Goal: Navigation & Orientation: Find specific page/section

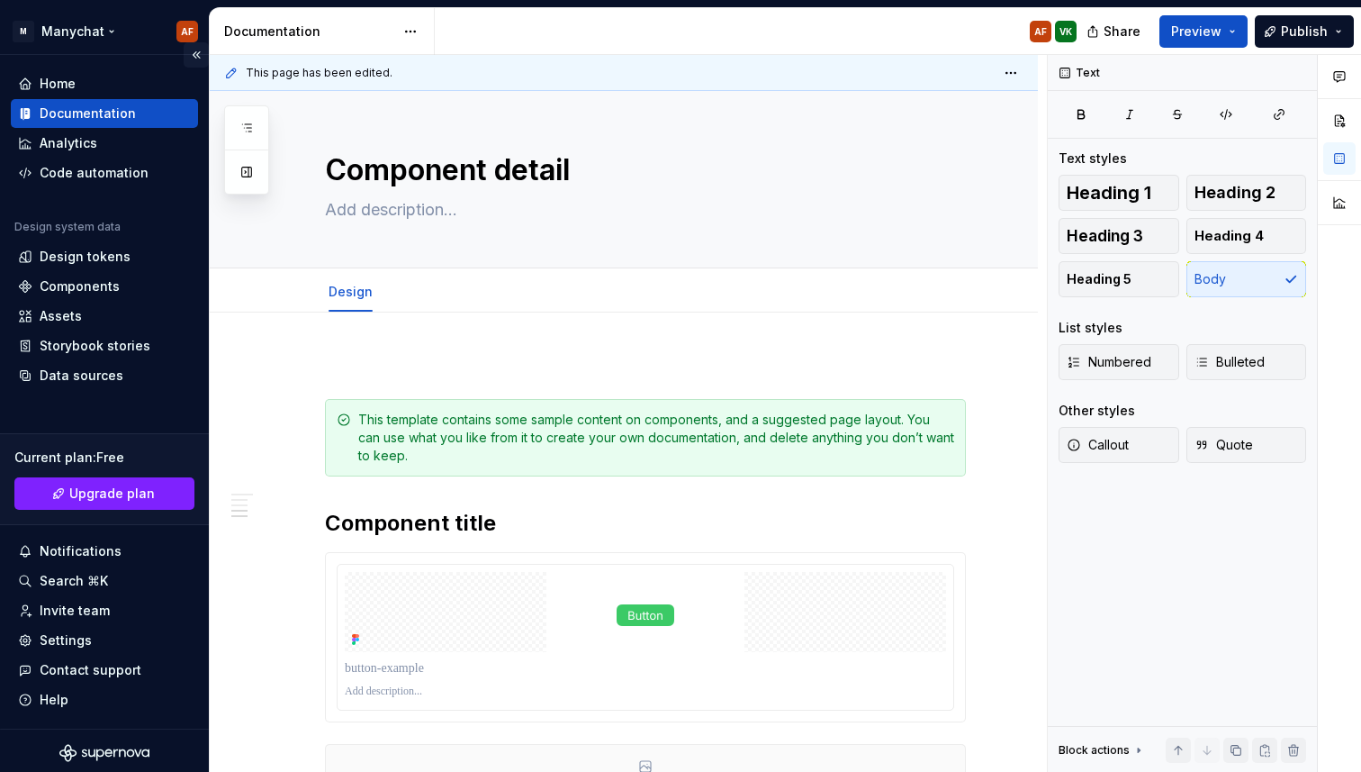
scroll to position [1483, 0]
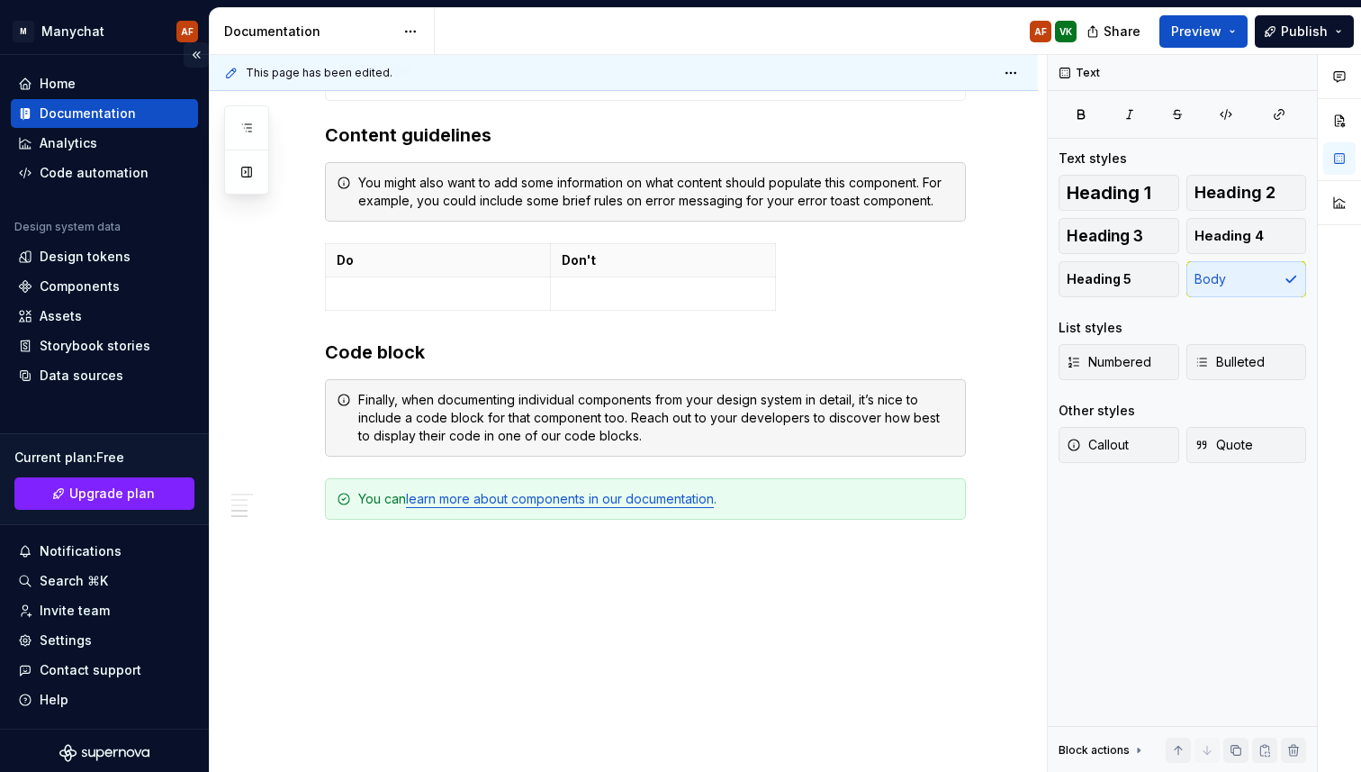
click at [191, 55] on button "Collapse sidebar" at bounding box center [196, 54] width 25 height 25
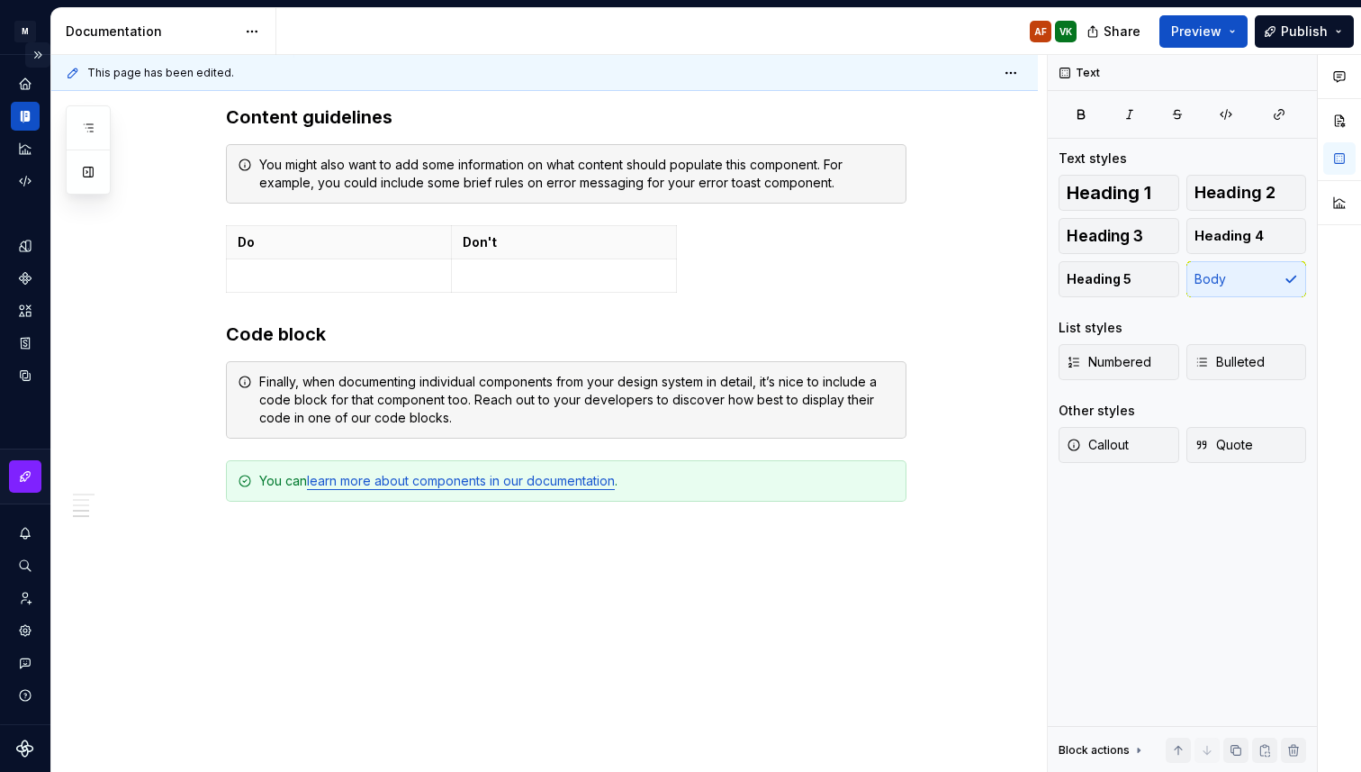
scroll to position [1465, 0]
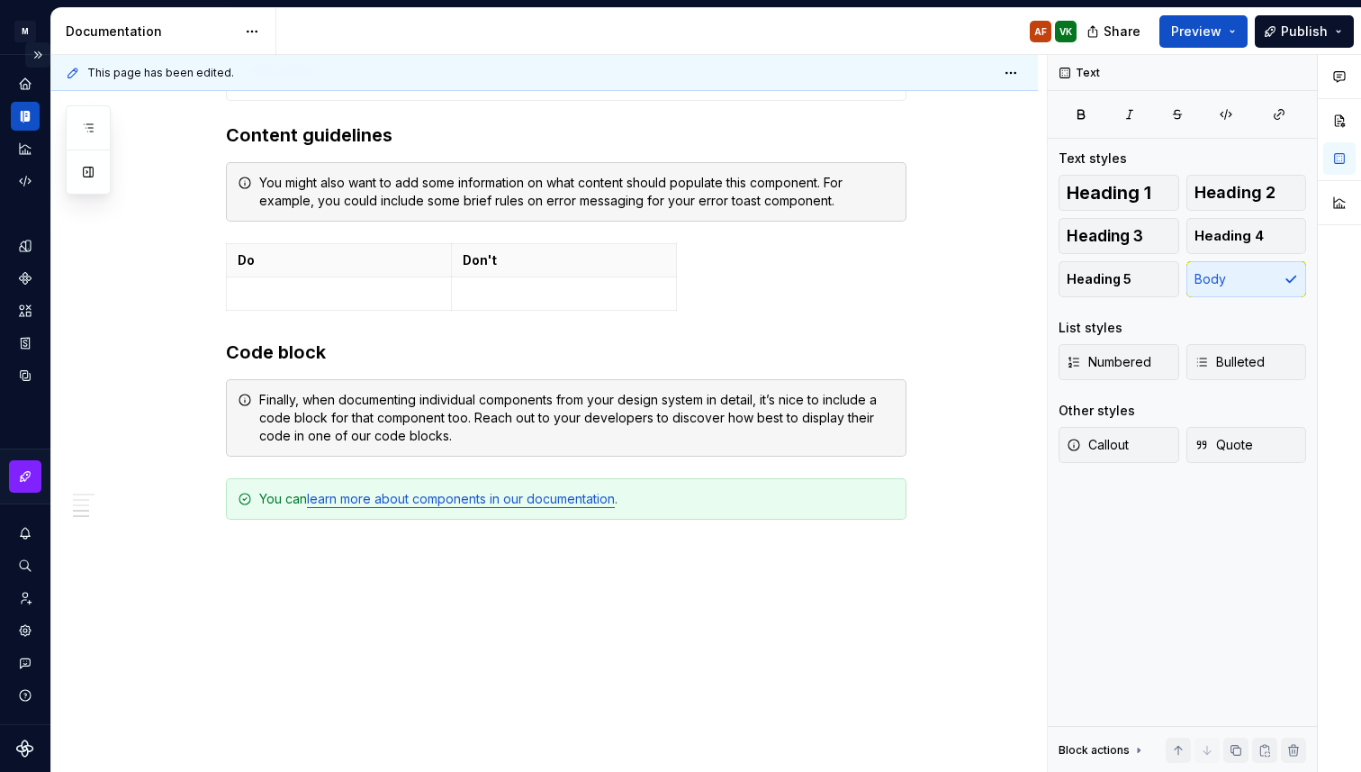
click at [36, 59] on button "Expand sidebar" at bounding box center [37, 54] width 25 height 25
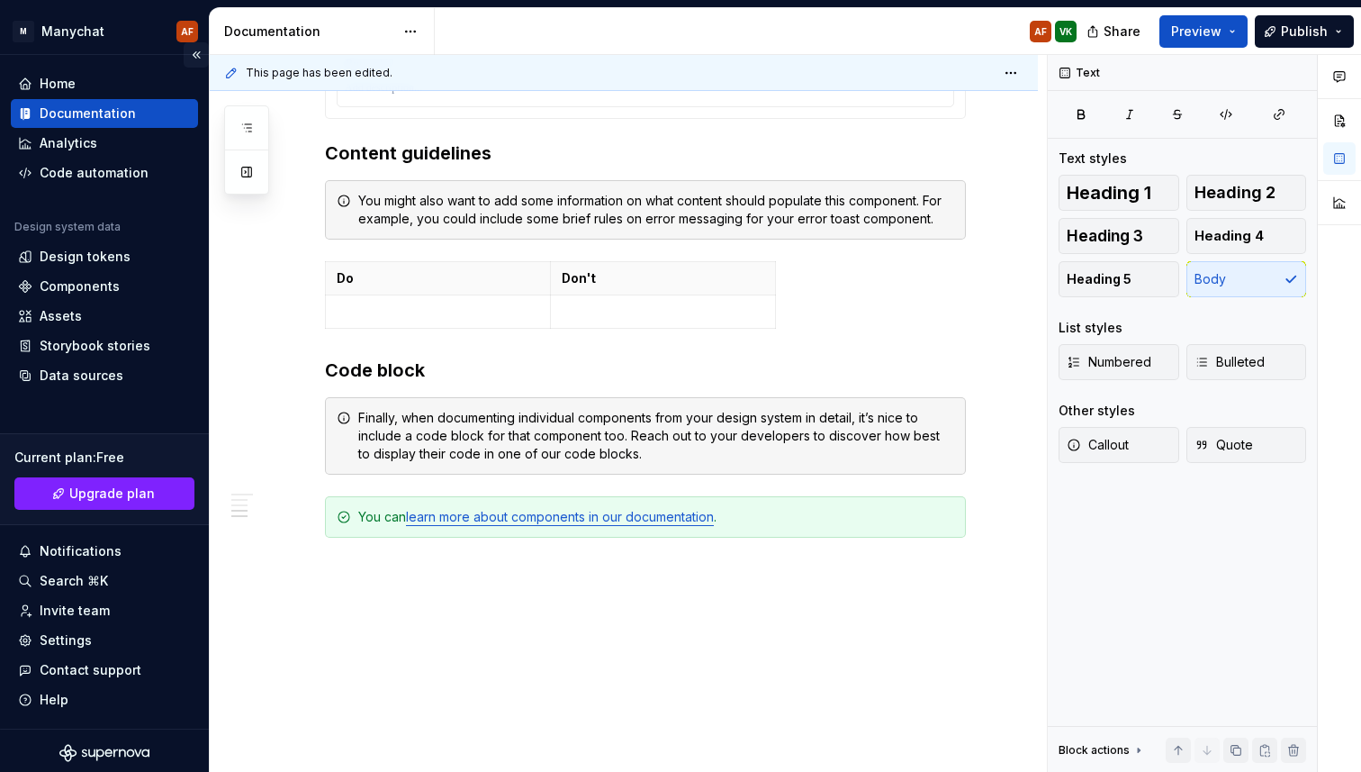
scroll to position [1483, 0]
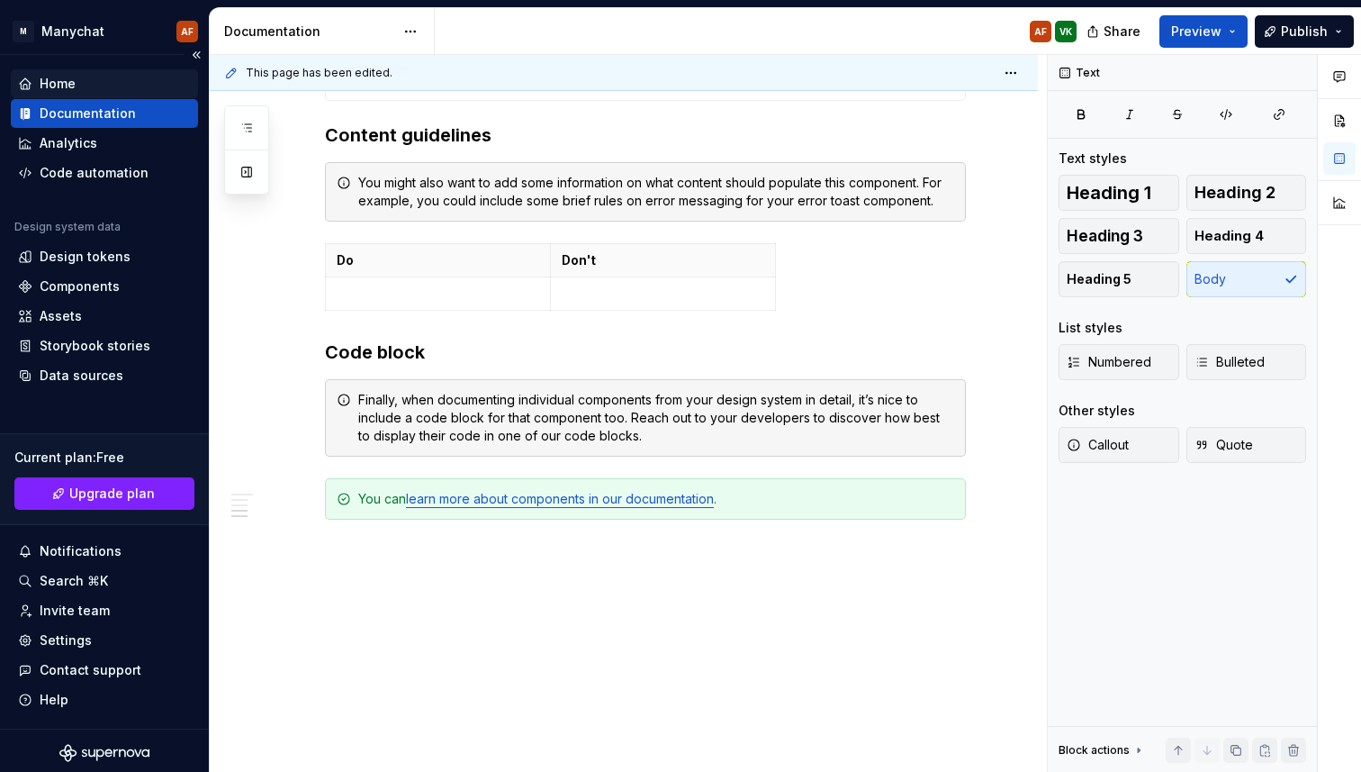
click at [50, 82] on div "Home" at bounding box center [58, 84] width 36 height 18
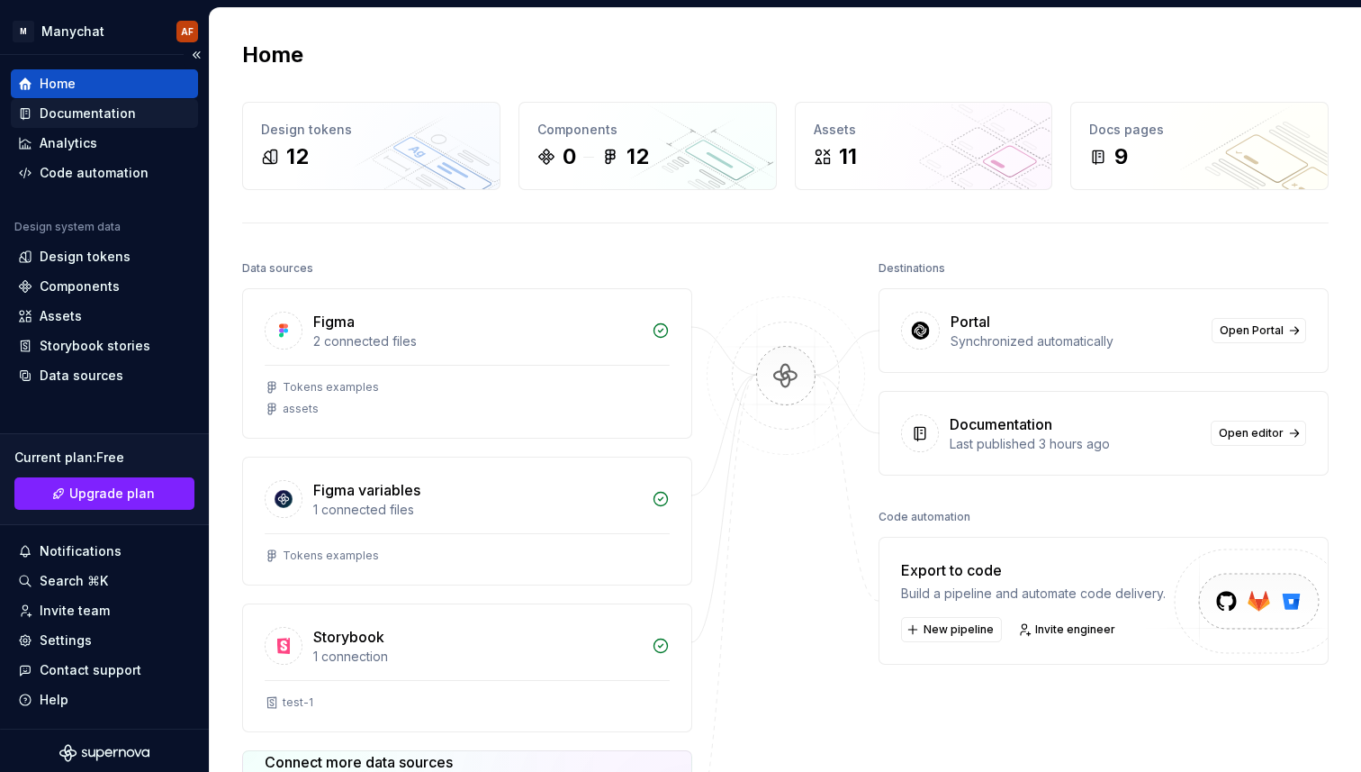
click at [69, 120] on div "Documentation" at bounding box center [88, 113] width 96 height 18
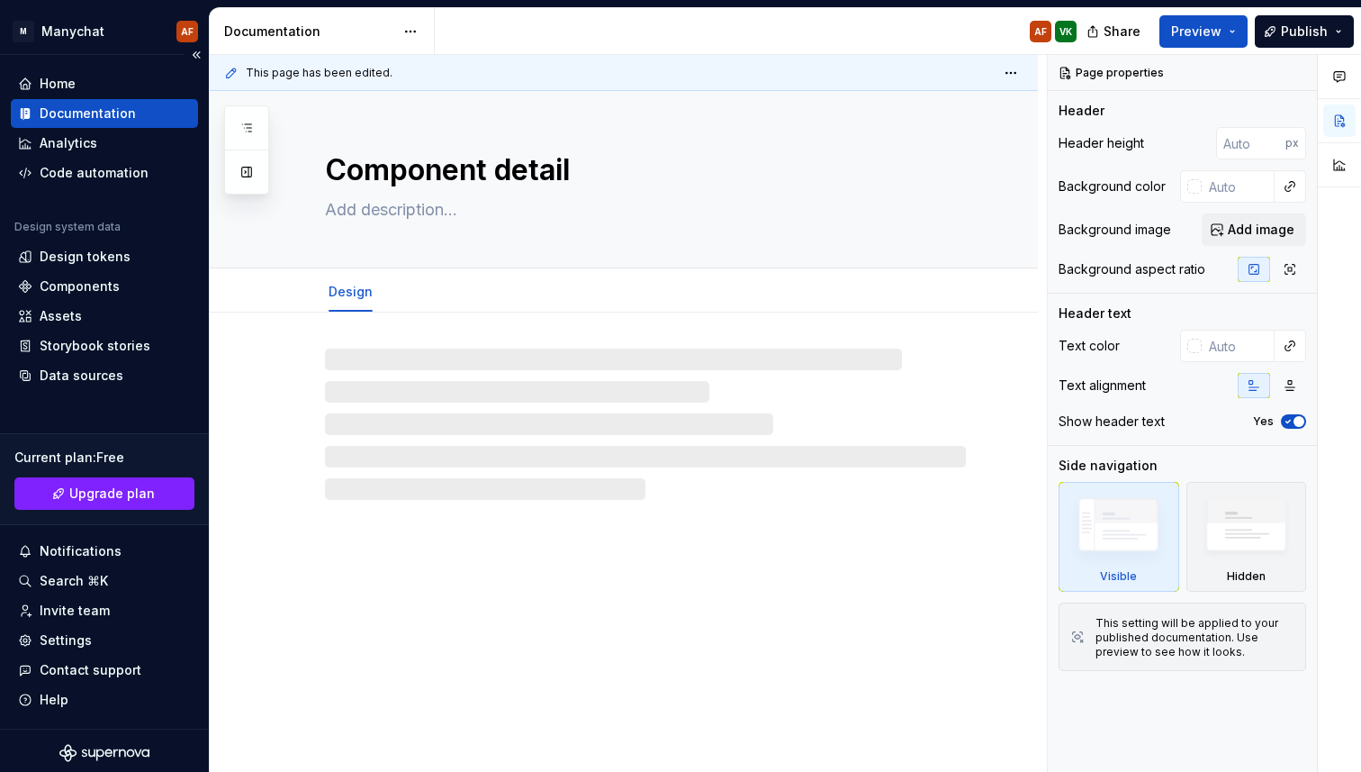
type textarea "*"
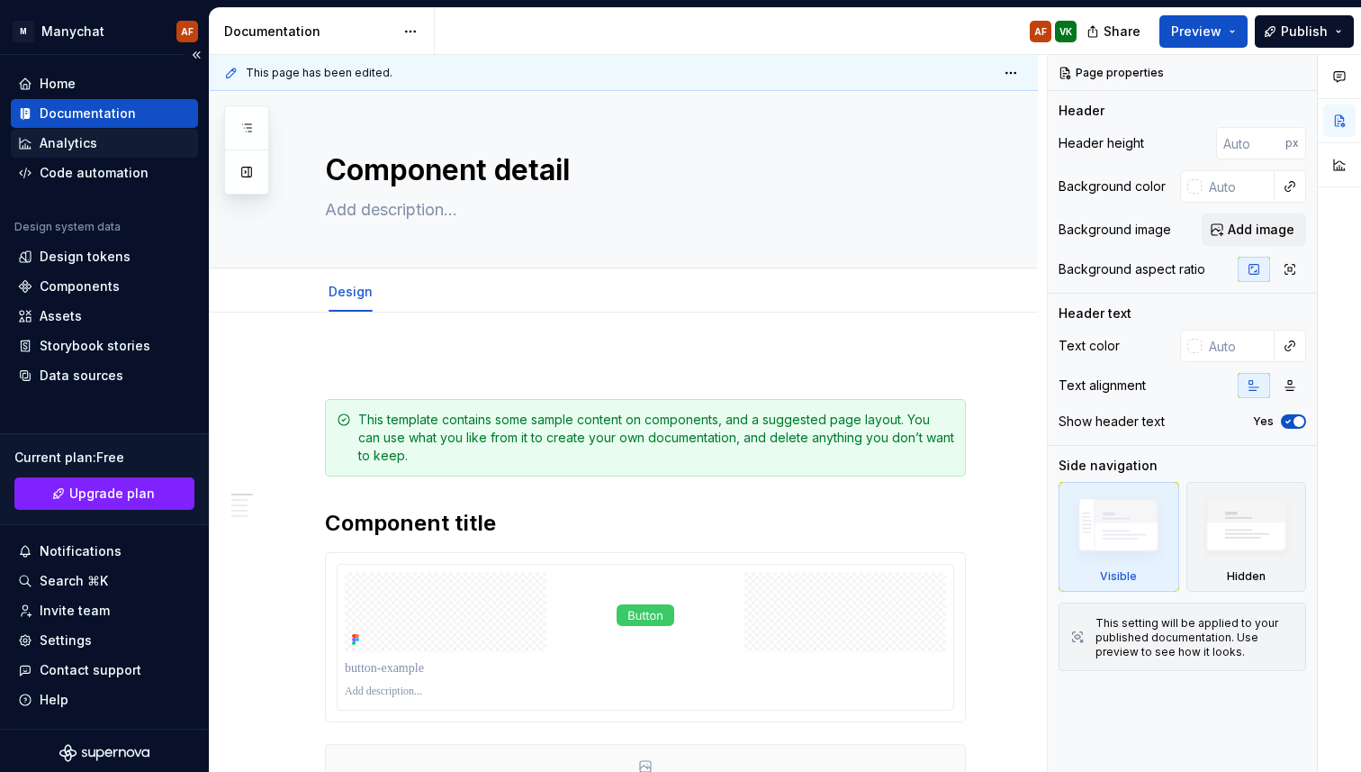
click at [74, 154] on div "Analytics" at bounding box center [104, 143] width 187 height 29
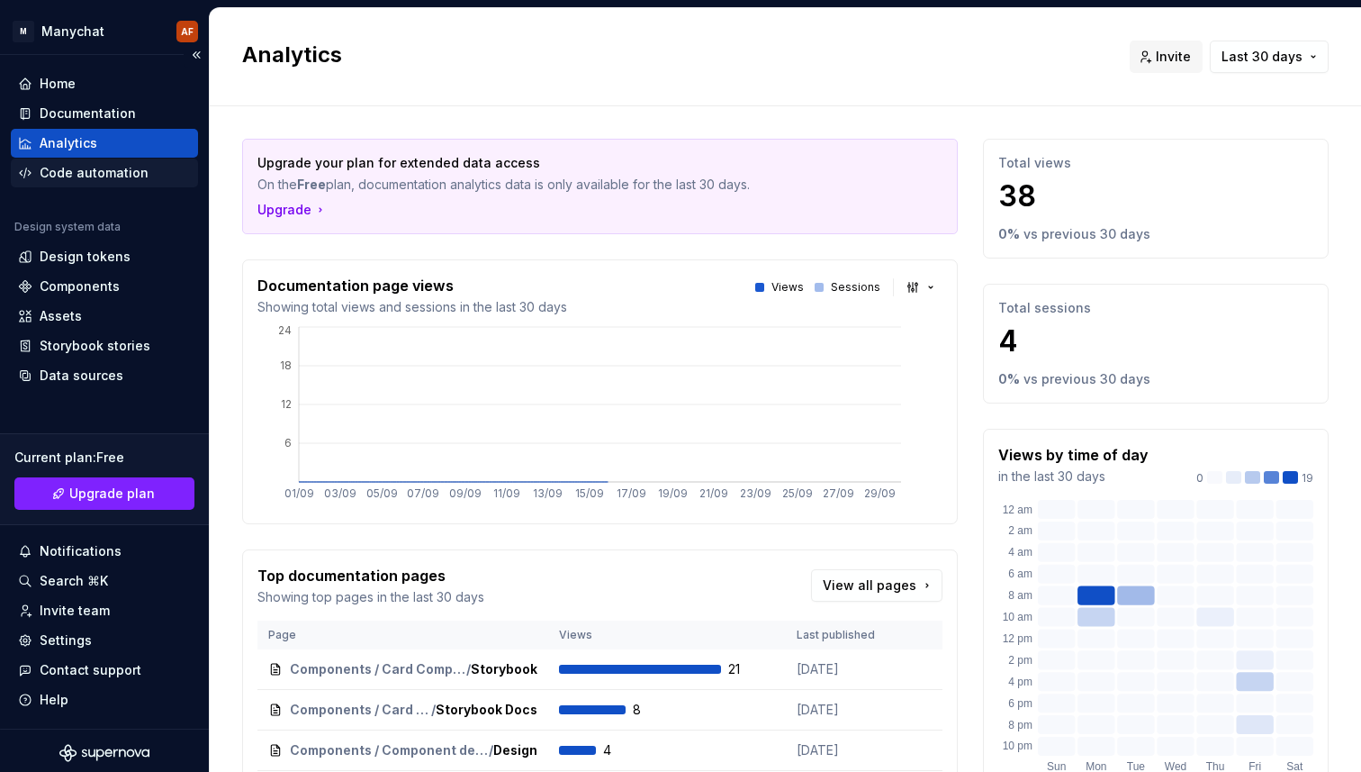
click at [77, 175] on div "Code automation" at bounding box center [94, 173] width 109 height 18
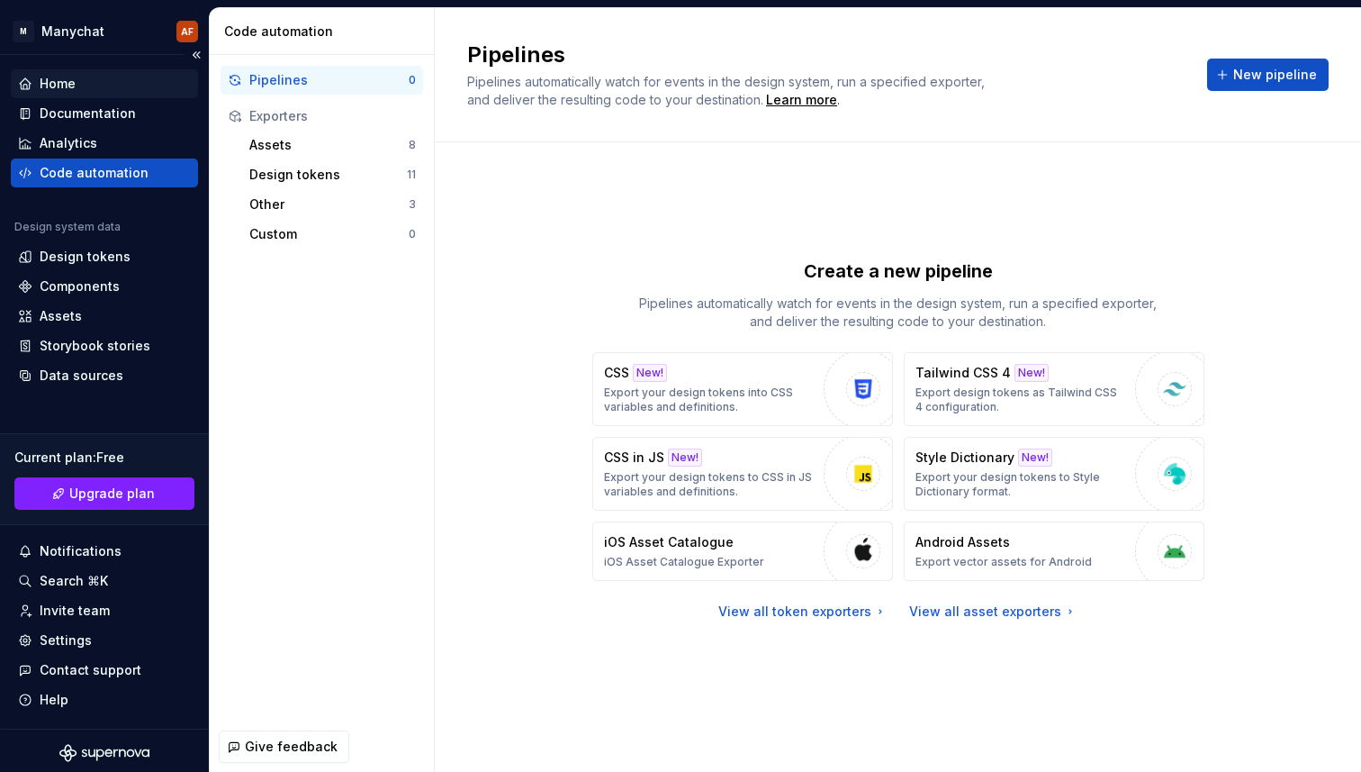
click at [94, 95] on div "Home" at bounding box center [104, 83] width 187 height 29
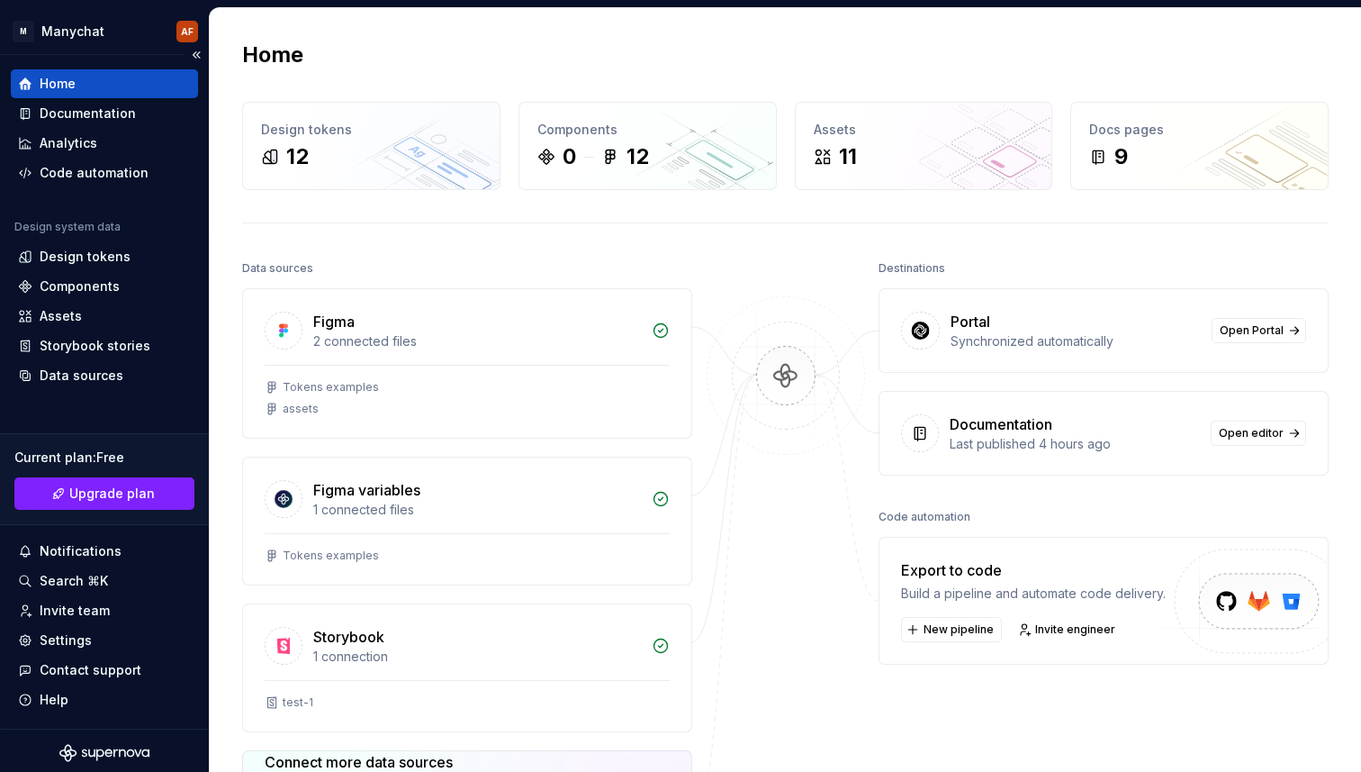
click at [72, 84] on div "Home" at bounding box center [58, 84] width 36 height 18
click at [90, 248] on div "Design tokens" at bounding box center [85, 257] width 91 height 18
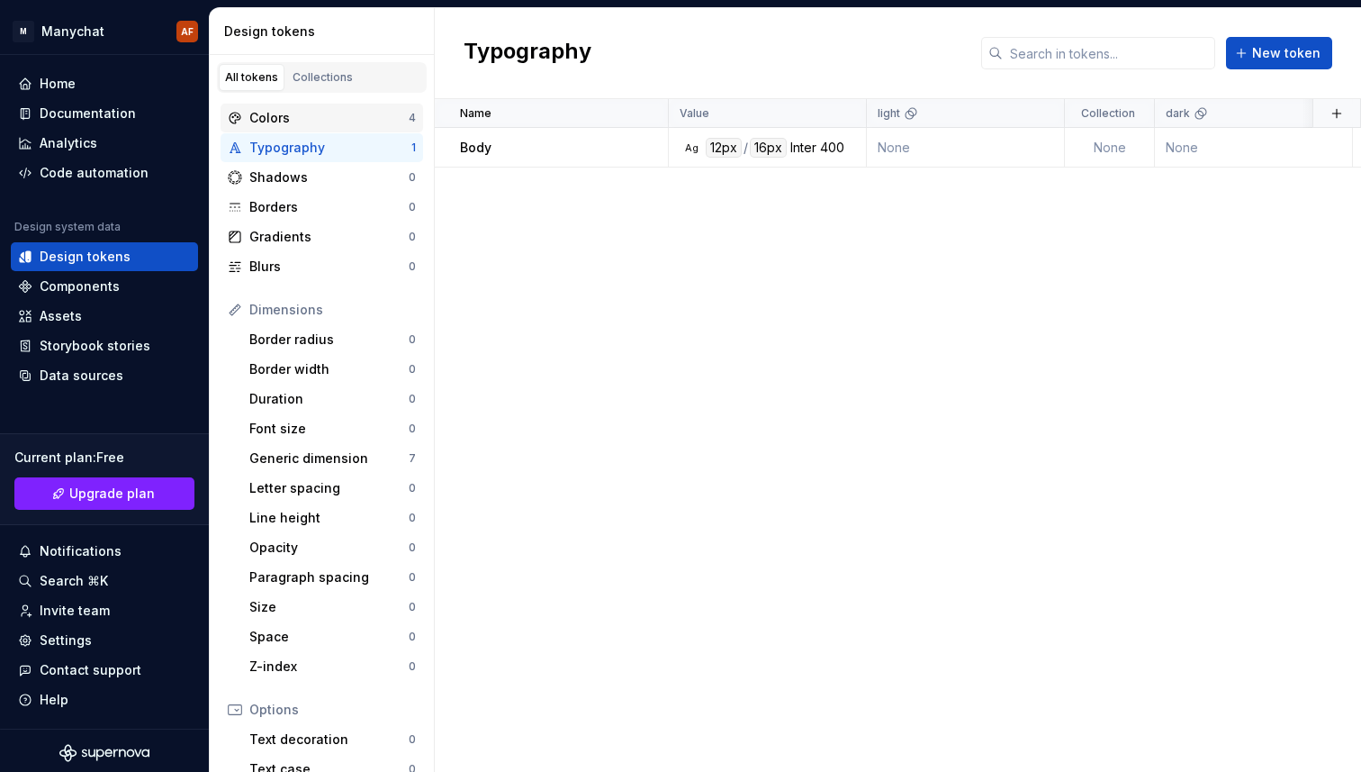
click at [306, 118] on div "Colors" at bounding box center [328, 118] width 159 height 18
